Goal: Obtain resource: Obtain resource

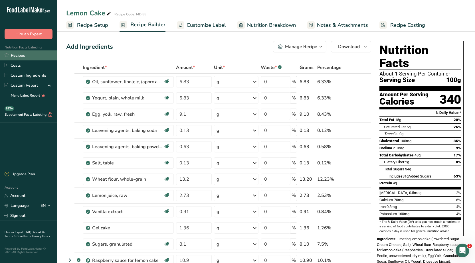
click at [14, 56] on link "Recipes" at bounding box center [28, 55] width 57 height 10
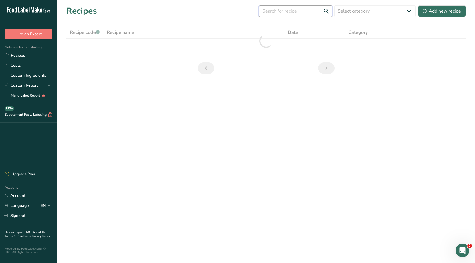
click at [283, 11] on input "text" at bounding box center [295, 10] width 73 height 11
type input "ه"
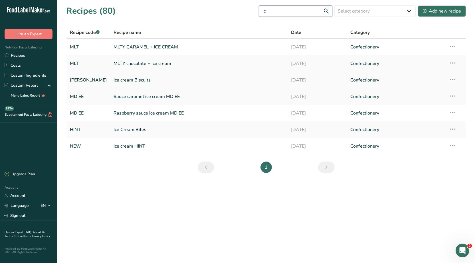
type input "i"
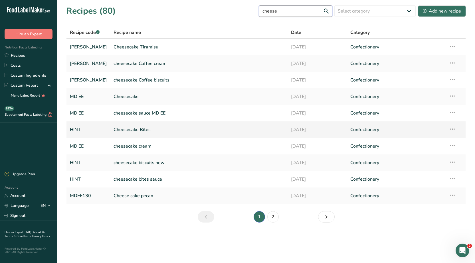
type input "cheese"
click at [118, 131] on link "Cheesecake Bites" at bounding box center [199, 130] width 171 height 12
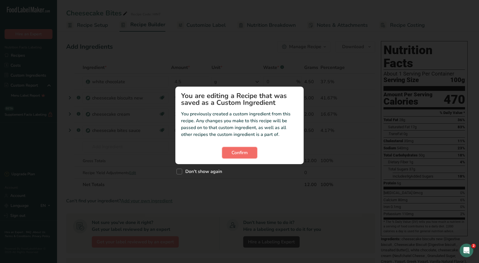
click at [238, 149] on button "Confirm" at bounding box center [239, 152] width 35 height 11
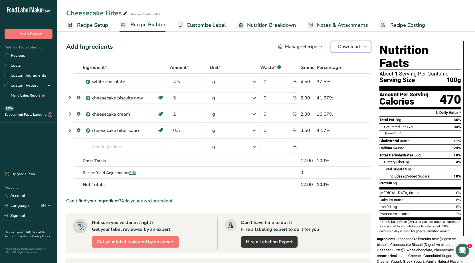
click at [340, 46] on span "Download" at bounding box center [349, 46] width 22 height 7
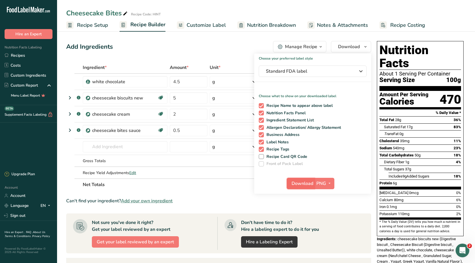
click at [305, 185] on span "Download" at bounding box center [302, 183] width 22 height 7
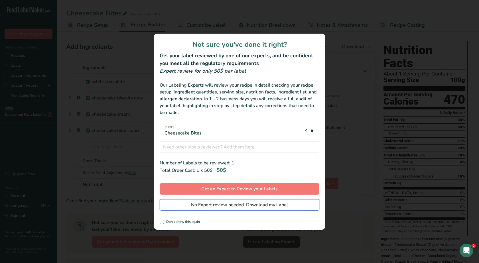
click at [216, 206] on span "No Expert review needed. Download my Label" at bounding box center [239, 205] width 97 height 7
